Goal: Information Seeking & Learning: Check status

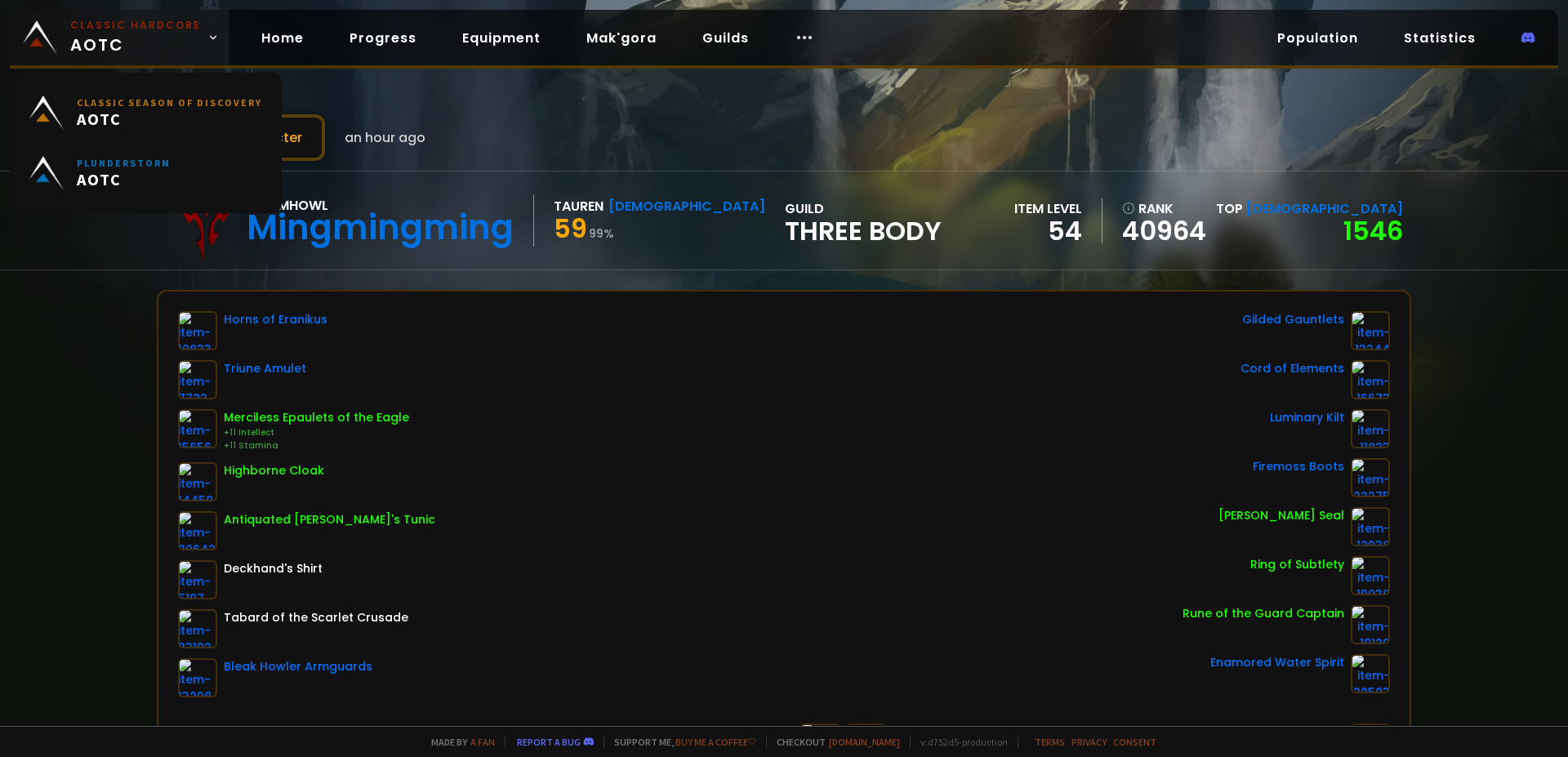
click at [76, 42] on span "Classic Hardcore AOTC" at bounding box center [135, 37] width 131 height 39
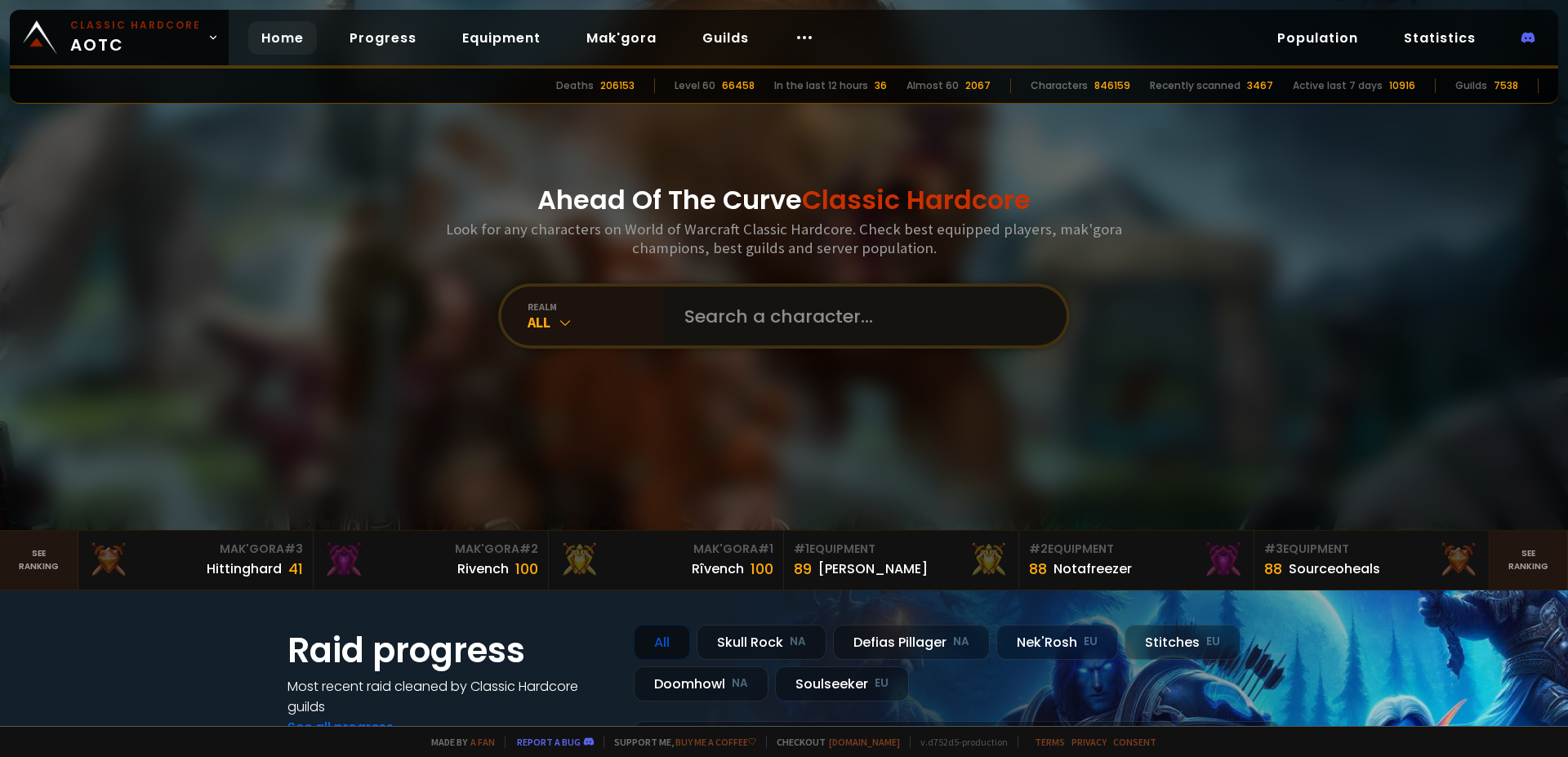
click at [722, 303] on input "text" at bounding box center [860, 316] width 372 height 59
type input "Jezeah"
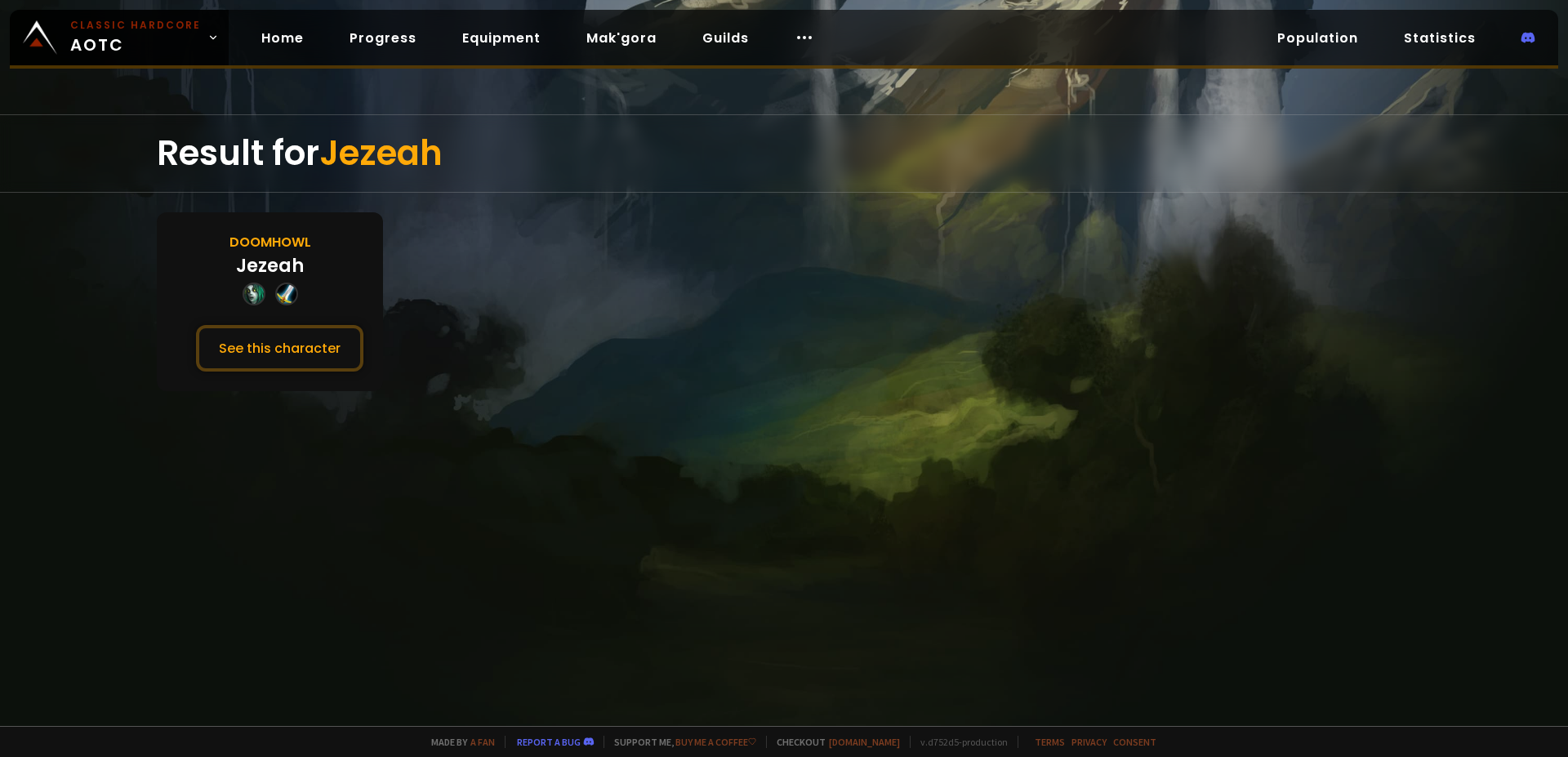
click at [271, 270] on div "Jezeah" at bounding box center [270, 266] width 68 height 27
click at [287, 351] on button "See this character" at bounding box center [280, 348] width 167 height 46
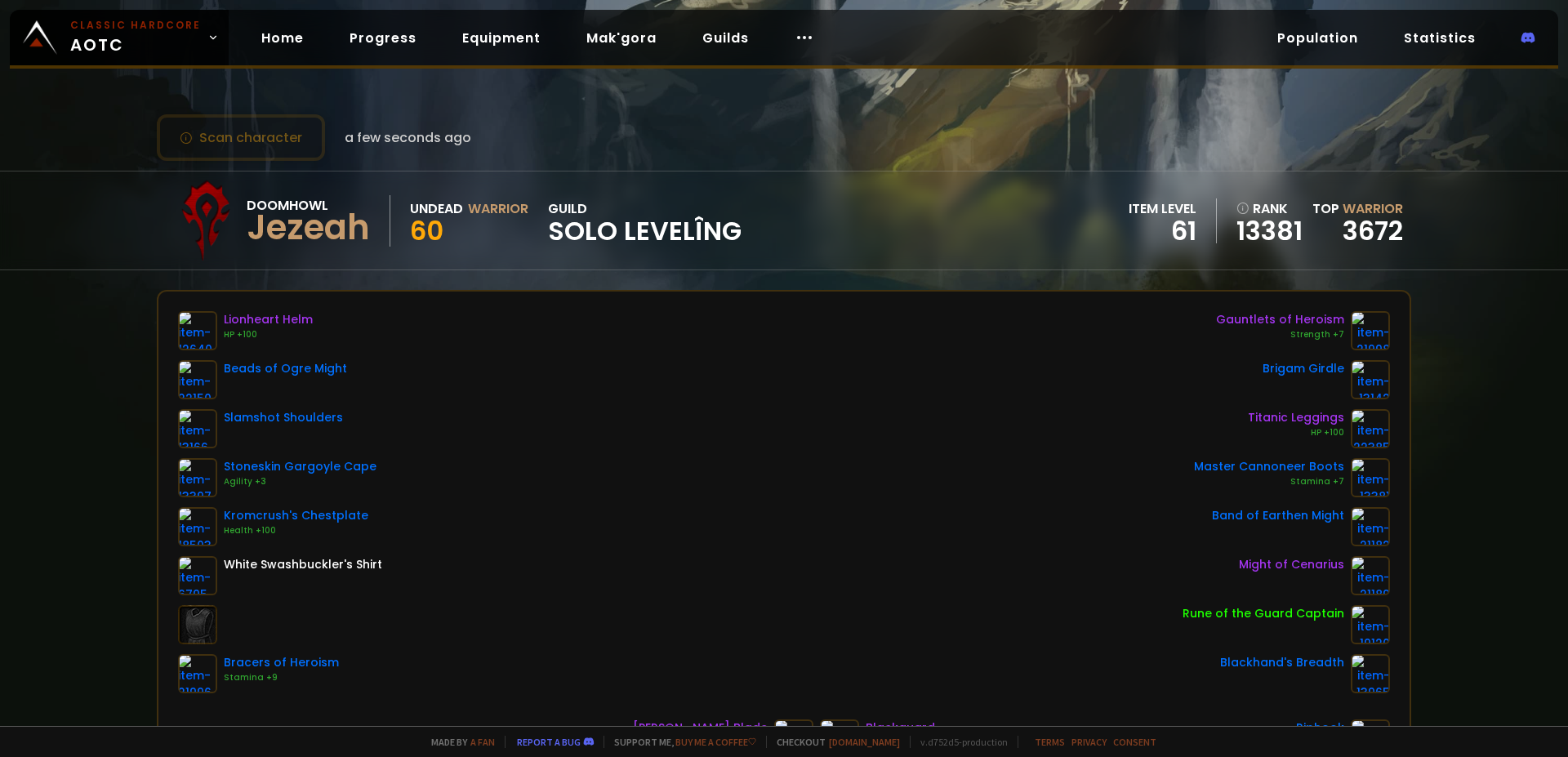
click at [1516, 352] on div "Scan character a few seconds ago Doomhowl Jezeah Undead Warrior 60 guild Solo L…" at bounding box center [784, 363] width 1568 height 726
click at [908, 241] on div "Doomhowl Jezeah Undead Warrior 60 guild Solo Levelîng item level 61 rank 13381 …" at bounding box center [784, 221] width 1255 height 98
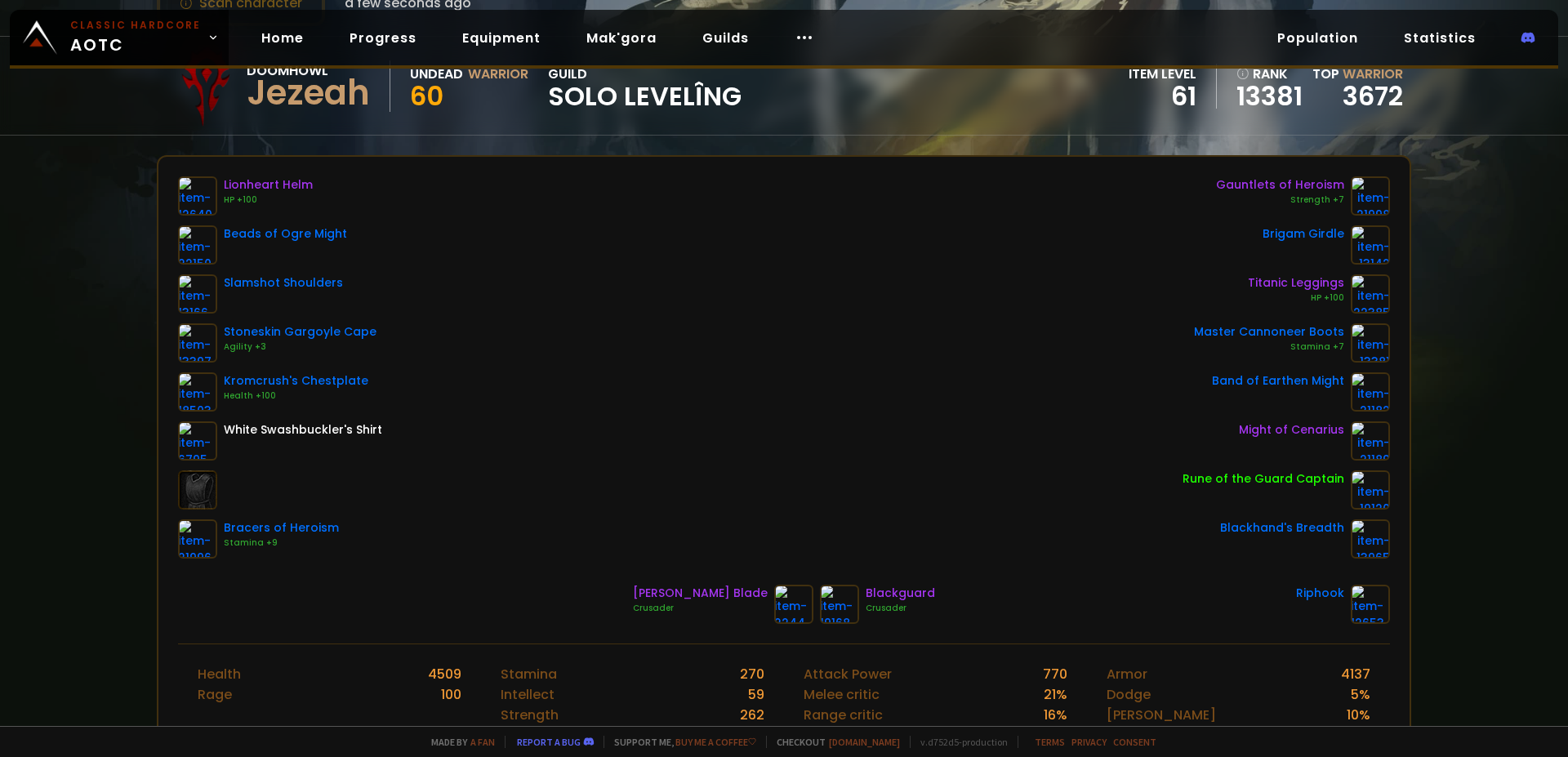
scroll to position [150, 0]
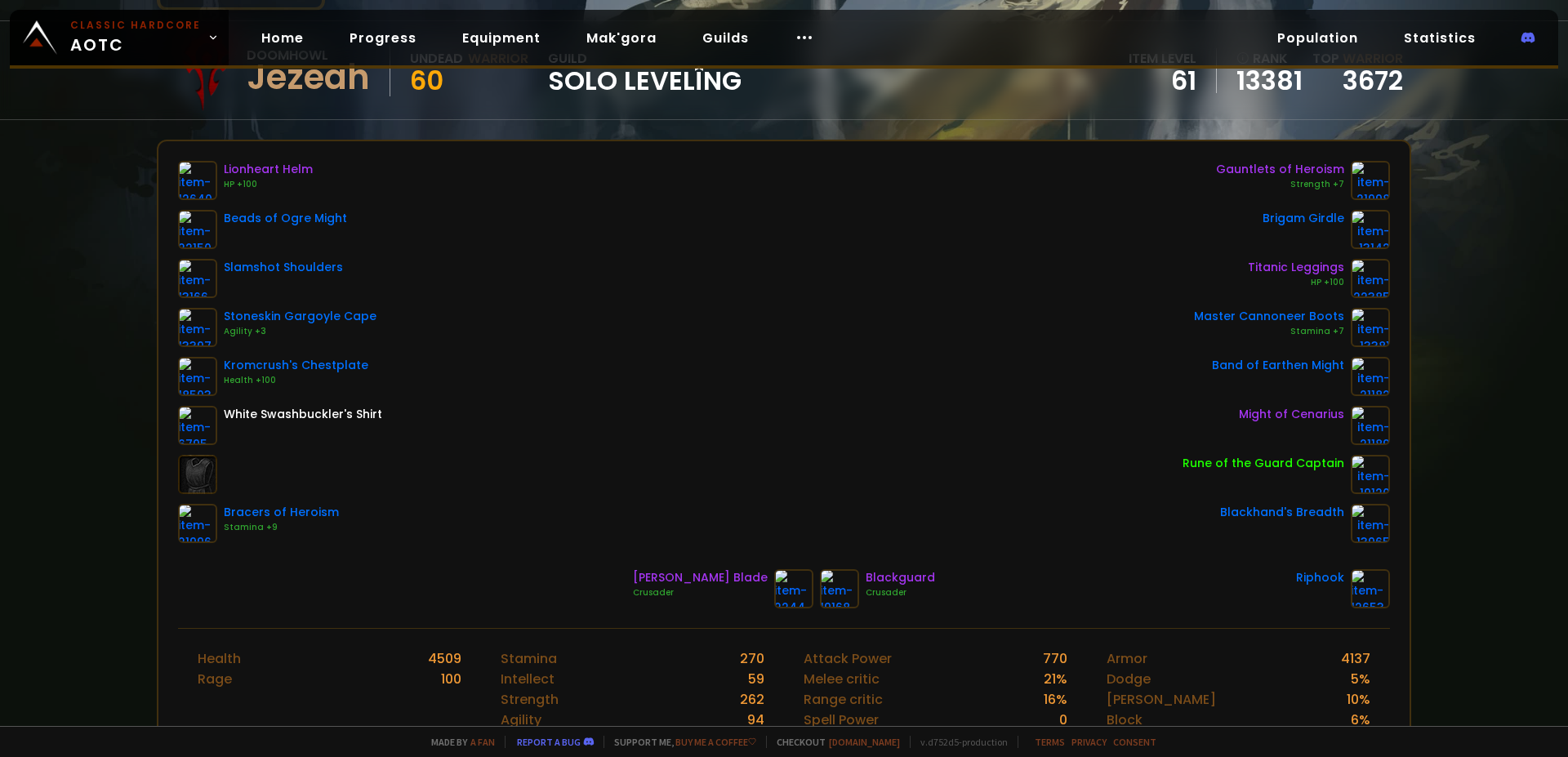
click at [418, 214] on div "Lionheart Helm HP +100 Beads of Ogre Might Slamshot Shoulders Stoneskin Gargoyl…" at bounding box center [784, 352] width 1212 height 383
click at [157, 535] on div "Lionheart Helm HP +100 Beads of Ogre Might Slamshot Shoulders Stoneskin Gargoyl…" at bounding box center [784, 456] width 1255 height 632
